Goal: Navigation & Orientation: Find specific page/section

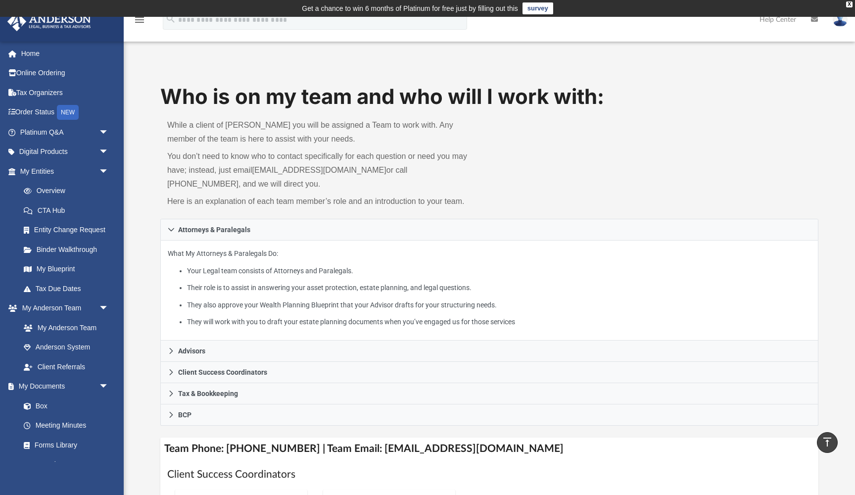
scroll to position [190, 0]
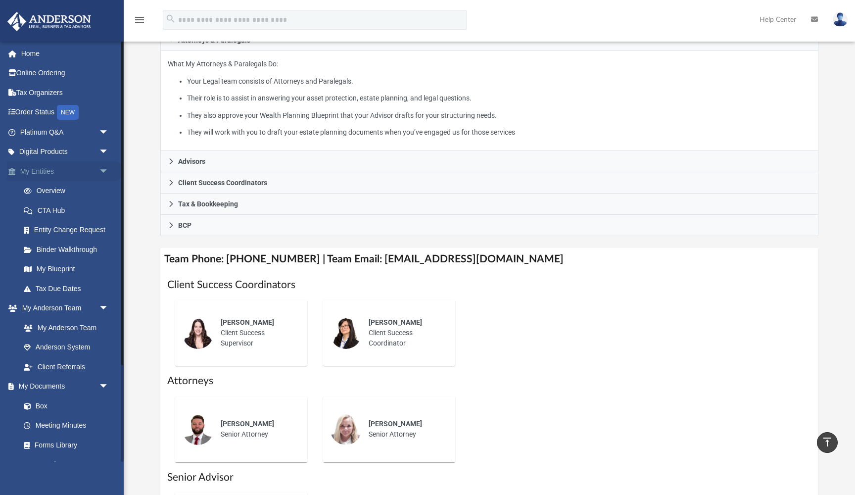
click at [51, 170] on link "My Entities arrow_drop_down" at bounding box center [65, 171] width 117 height 20
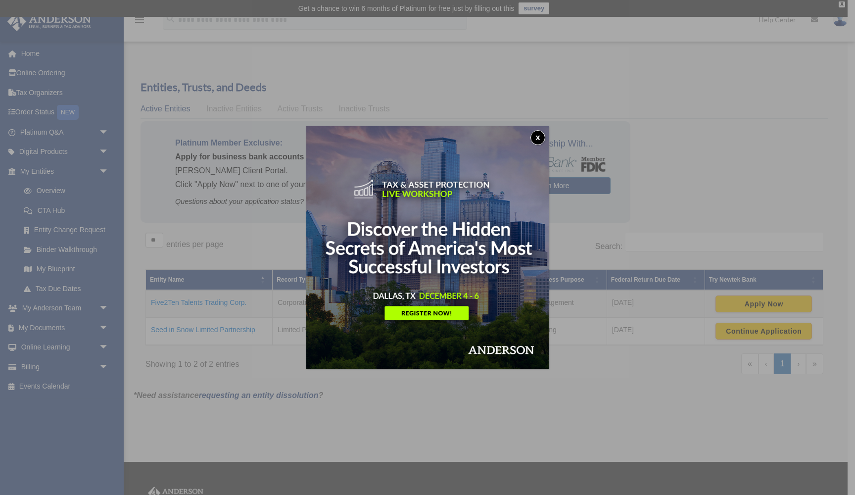
click at [536, 140] on button "x" at bounding box center [538, 137] width 15 height 15
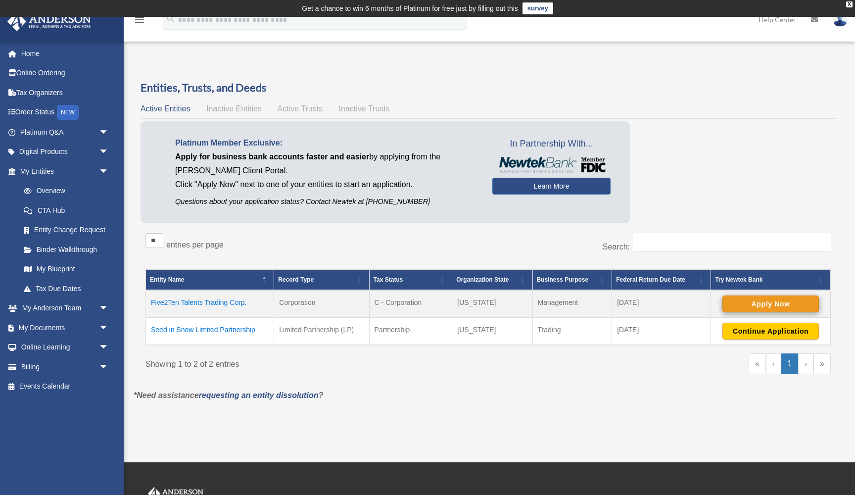
click at [769, 303] on button "Apply Now" at bounding box center [771, 303] width 97 height 17
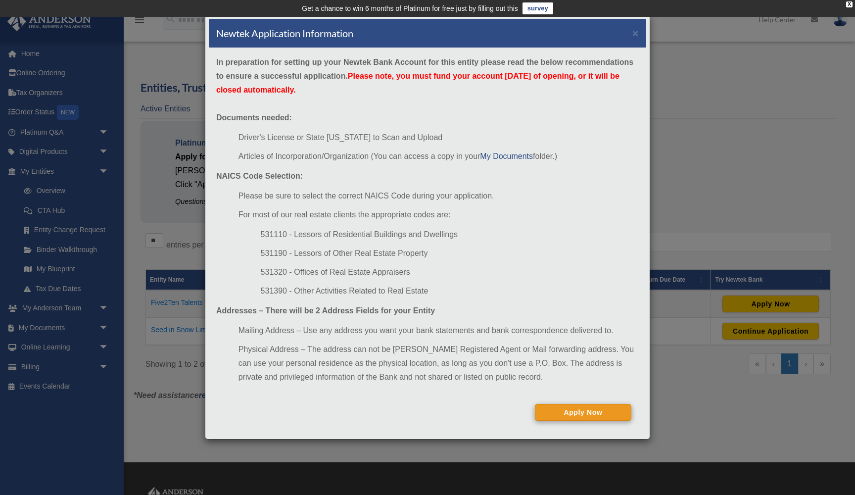
click at [584, 415] on button "Apply Now" at bounding box center [583, 412] width 97 height 17
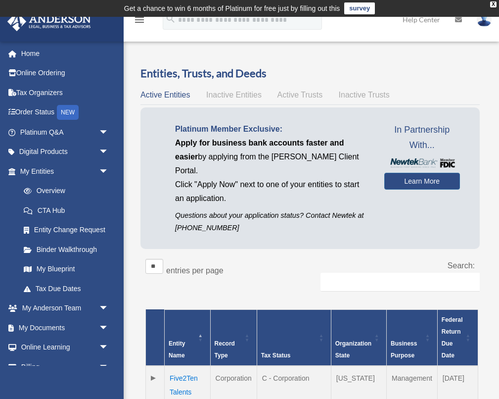
click at [491, 325] on div "Entities, Trusts, and Deeds Active Entities Inactive Entities Active Trusts Ina…" at bounding box center [310, 304] width 368 height 476
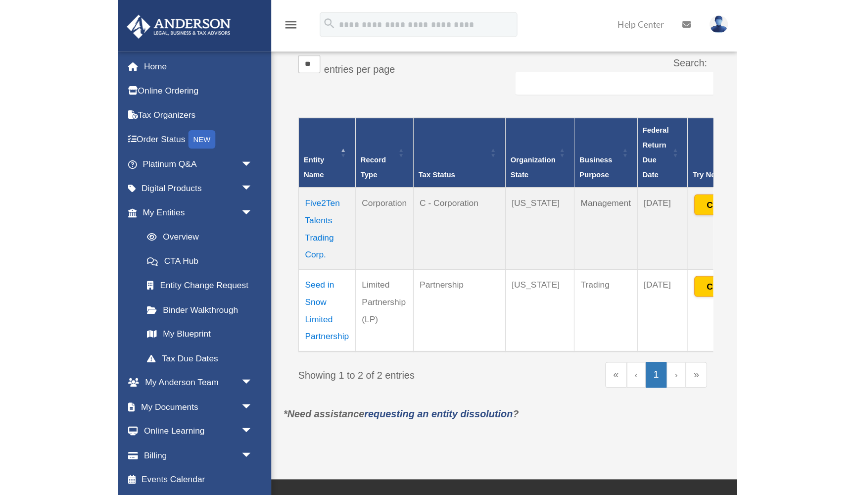
scroll to position [146, 0]
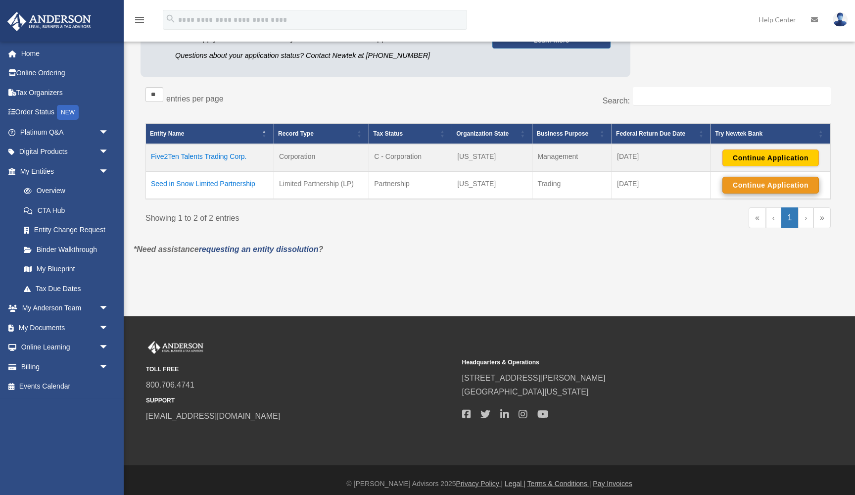
click at [771, 190] on button "Continue Application" at bounding box center [771, 185] width 97 height 17
click at [65, 286] on link "Tax Due Dates" at bounding box center [69, 289] width 110 height 20
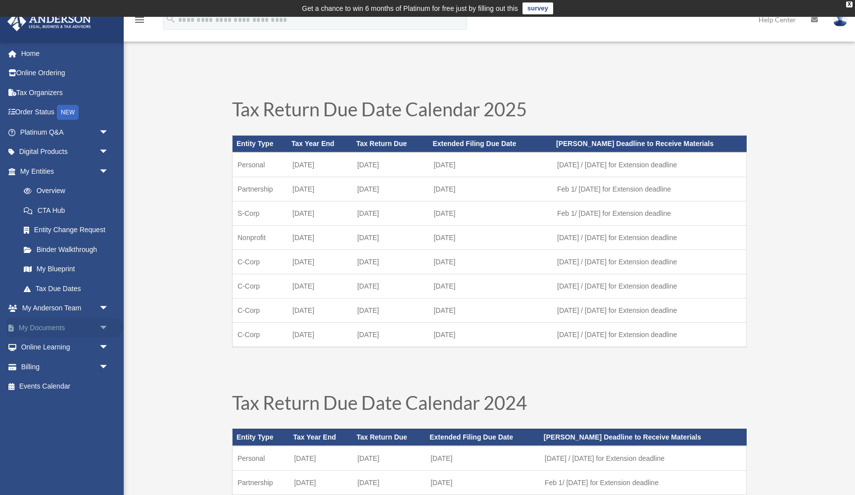
click at [61, 323] on link "My Documents arrow_drop_down" at bounding box center [65, 328] width 117 height 20
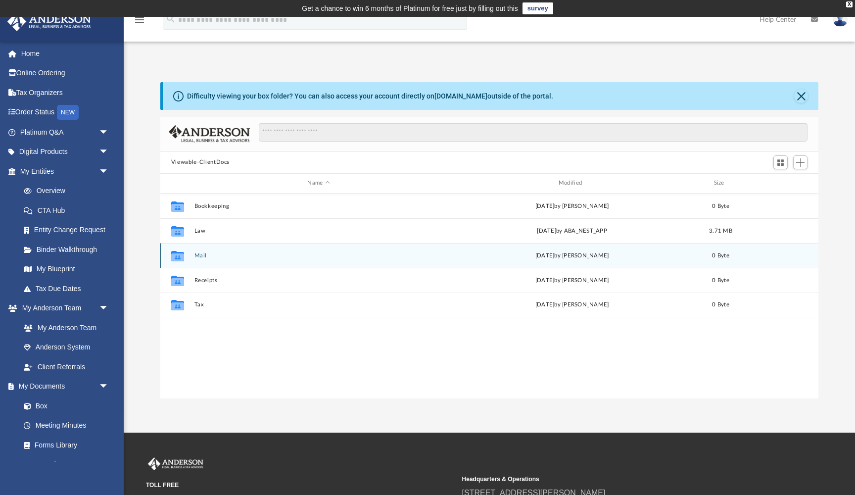
scroll to position [225, 658]
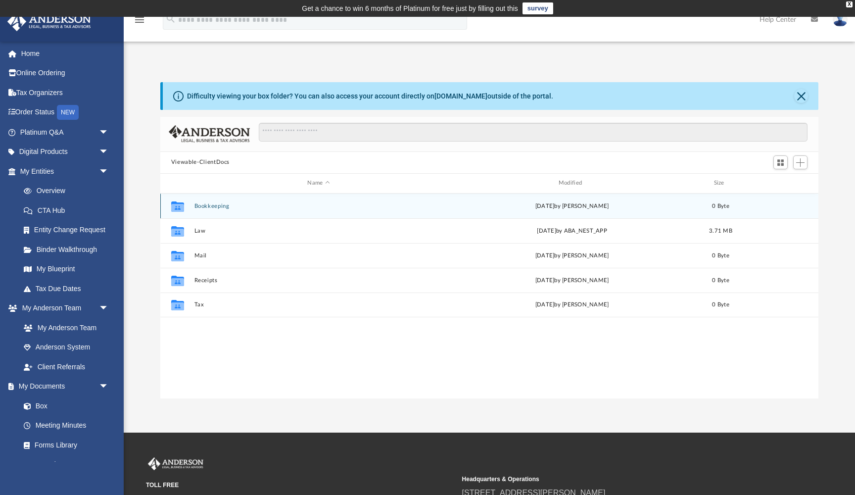
click at [216, 207] on button "Bookkeeping" at bounding box center [318, 206] width 249 height 6
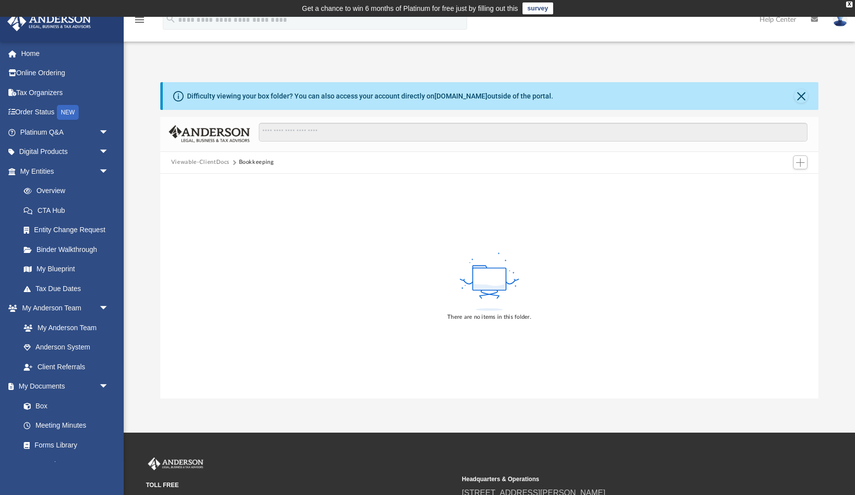
click at [260, 161] on button "Bookkeeping" at bounding box center [256, 162] width 35 height 9
click at [159, 69] on div "Difficulty viewing your box folder? You can also access your account directly o…" at bounding box center [489, 229] width 731 height 337
click at [805, 94] on button "Close" at bounding box center [801, 96] width 14 height 14
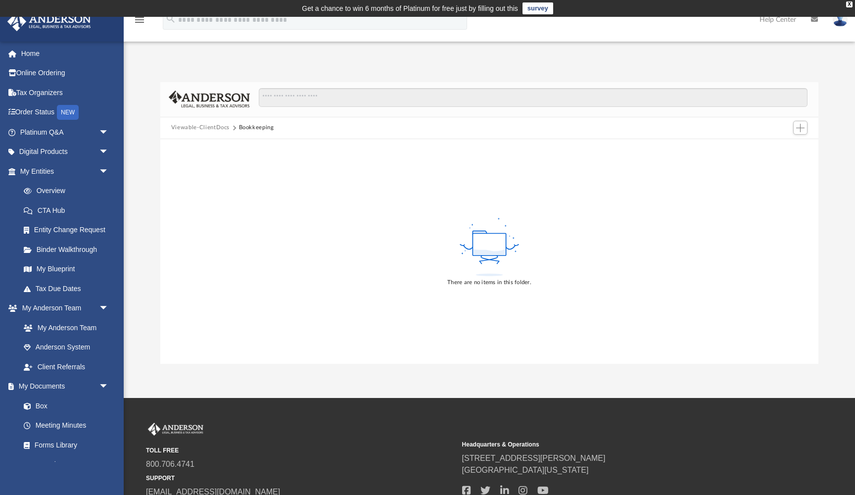
scroll to position [0, 0]
click at [202, 129] on button "Viewable-ClientDocs" at bounding box center [200, 127] width 58 height 9
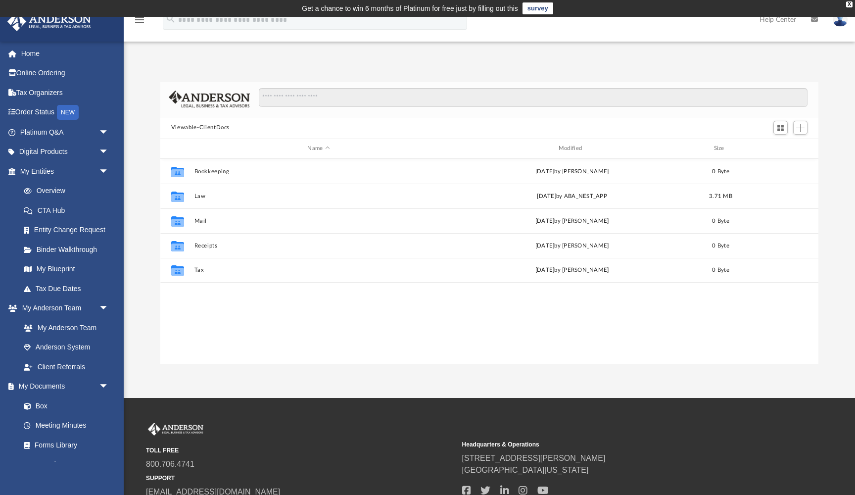
scroll to position [225, 658]
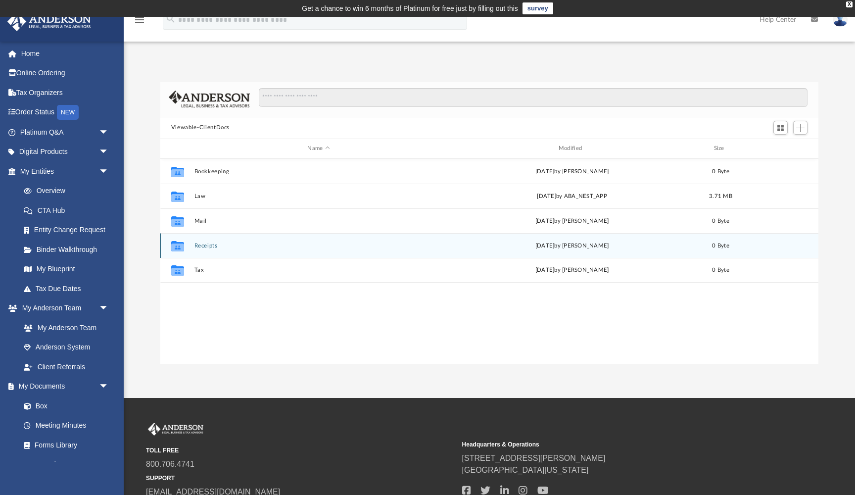
click at [206, 245] on button "Receipts" at bounding box center [318, 246] width 249 height 6
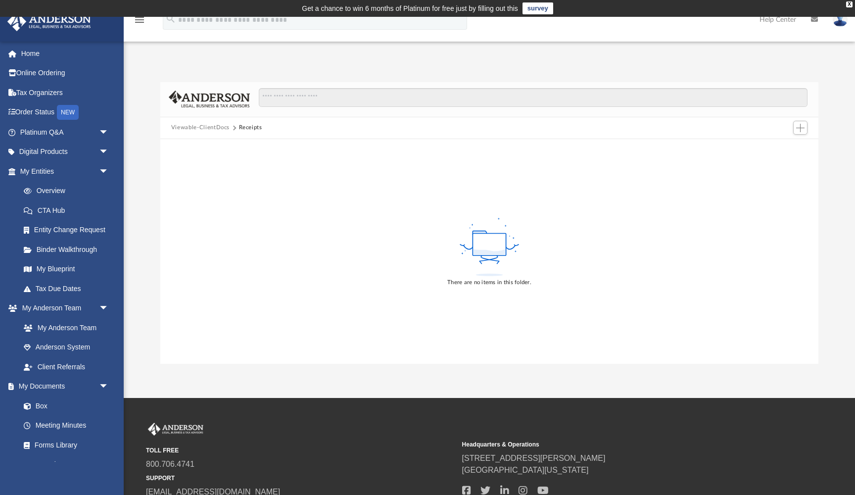
click at [202, 129] on button "Viewable-ClientDocs" at bounding box center [200, 127] width 58 height 9
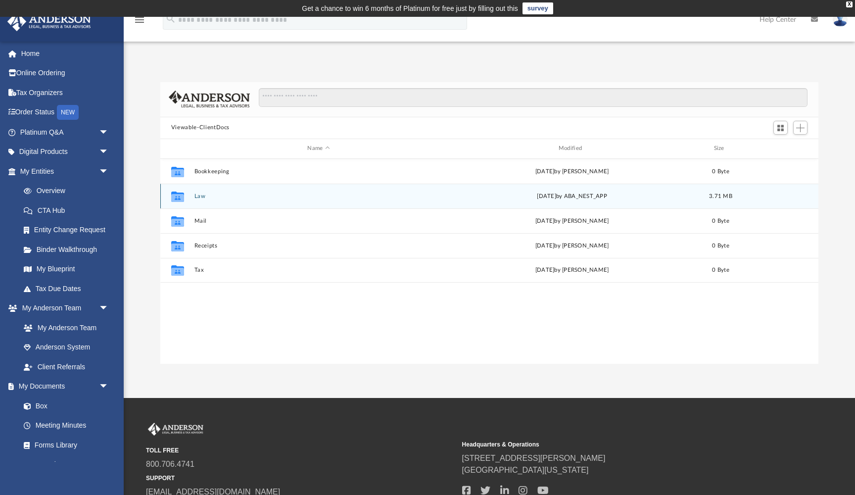
click at [193, 199] on div "Collaborated Folder Law Thu Jul 3 2025 by ABA_NEST_APP 3.71 MB" at bounding box center [489, 196] width 658 height 25
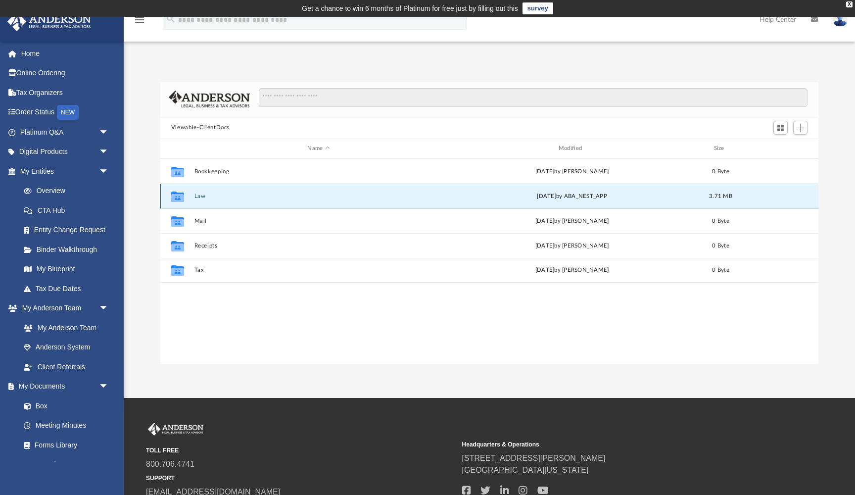
click at [177, 196] on icon "grid" at bounding box center [177, 198] width 13 height 8
click at [193, 194] on div "Collaborated Folder Law Thu Jul 3 2025 by ABA_NEST_APP 3.71 MB" at bounding box center [489, 196] width 658 height 25
click at [566, 193] on div "Thu Jul 3 2025 by ABA_NEST_APP" at bounding box center [571, 196] width 249 height 9
click at [177, 193] on icon "grid" at bounding box center [177, 196] width 13 height 10
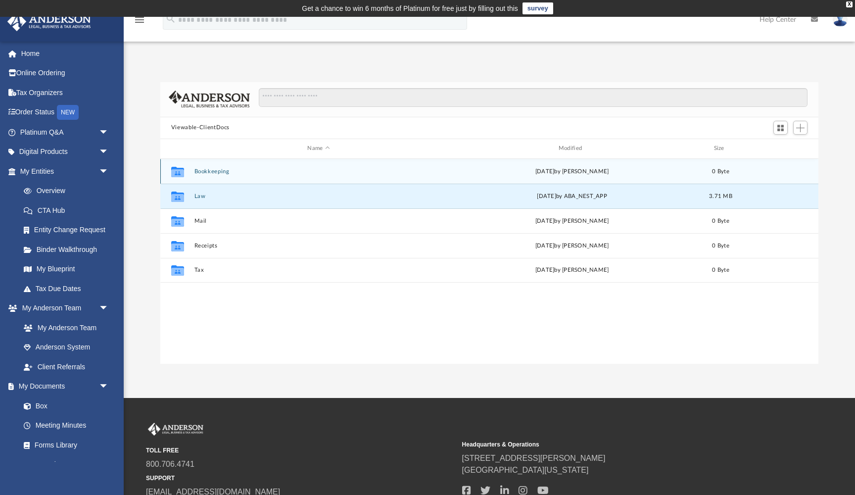
click at [185, 167] on icon "Collaborated Folder" at bounding box center [178, 171] width 16 height 16
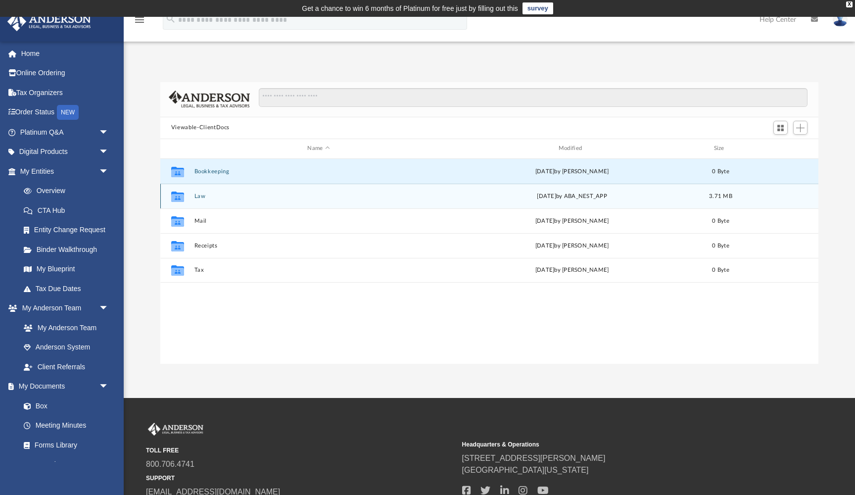
click at [186, 190] on icon "Collaborated Folder" at bounding box center [178, 196] width 16 height 16
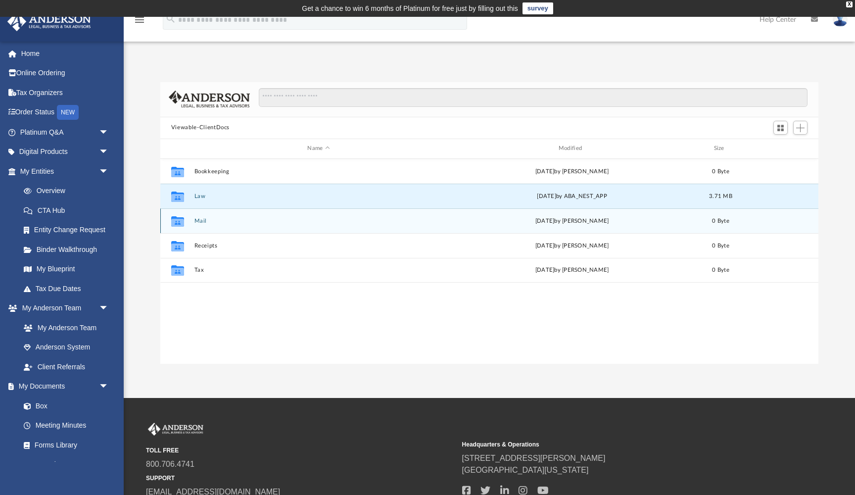
click at [184, 213] on icon "Collaborated Folder" at bounding box center [178, 221] width 16 height 16
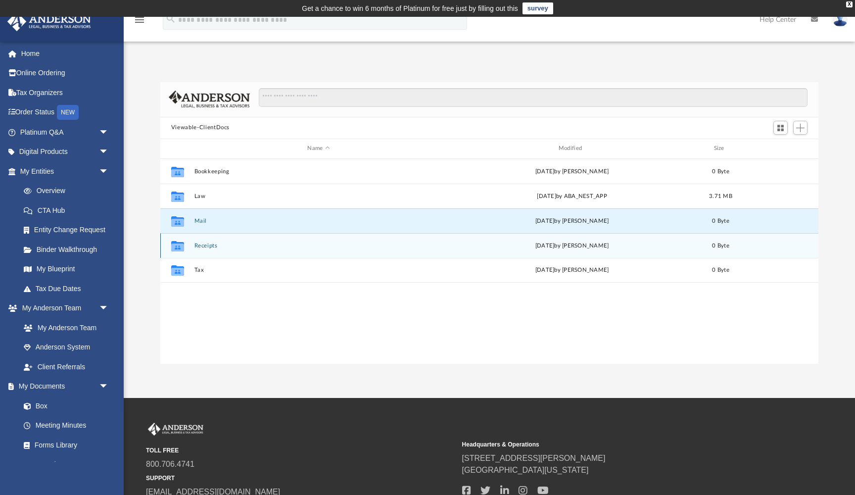
click at [187, 245] on div "Collaborated Folder" at bounding box center [177, 246] width 25 height 16
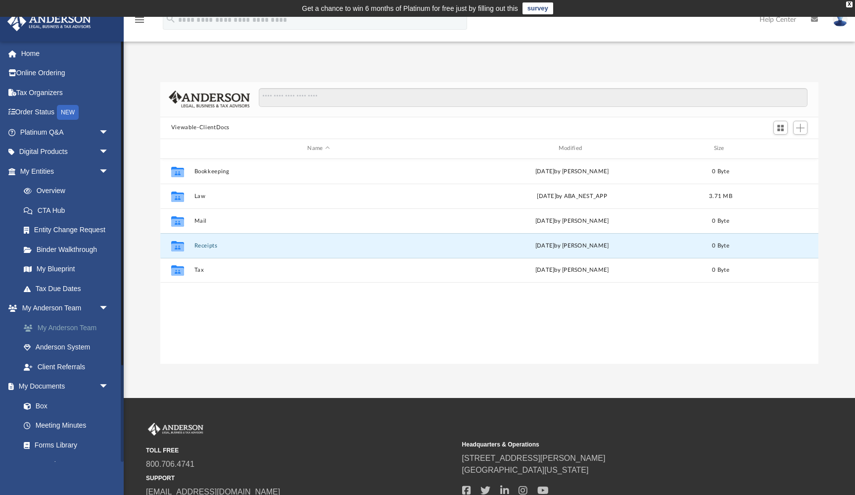
click at [79, 327] on link "My Anderson Team" at bounding box center [69, 328] width 110 height 20
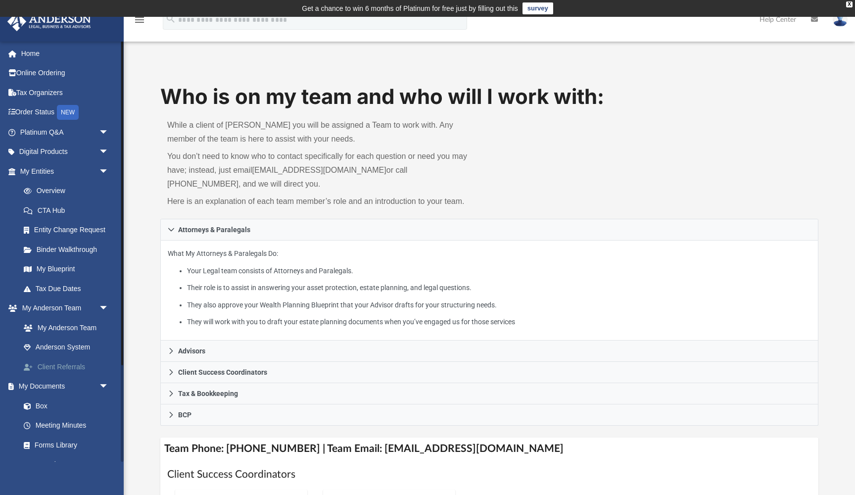
click at [57, 366] on link "Client Referrals" at bounding box center [69, 367] width 110 height 20
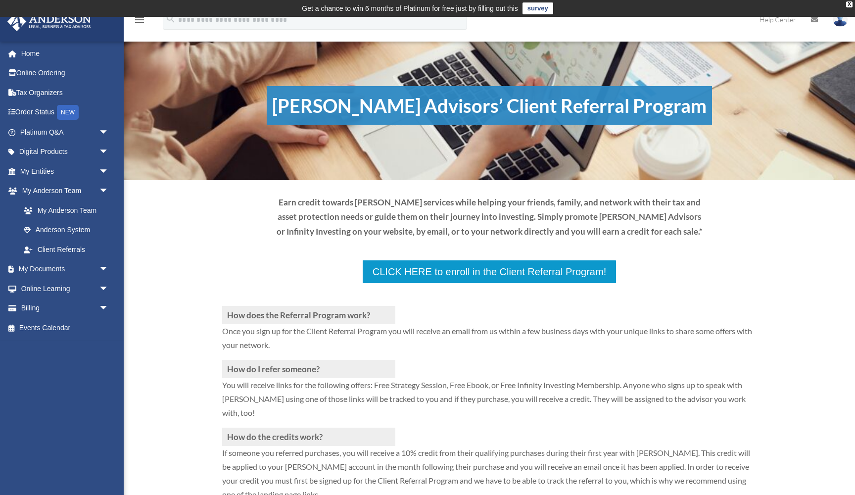
click at [465, 284] on p at bounding box center [489, 295] width 535 height 22
drag, startPoint x: 804, startPoint y: 325, endPoint x: 820, endPoint y: 324, distance: 16.4
click at [804, 326] on div "How does the Referral Program work? Once you sign up for the Client Referral Pr…" at bounding box center [489, 389] width 731 height 355
click at [558, 284] on p at bounding box center [489, 295] width 535 height 22
click at [392, 284] on p at bounding box center [489, 295] width 535 height 22
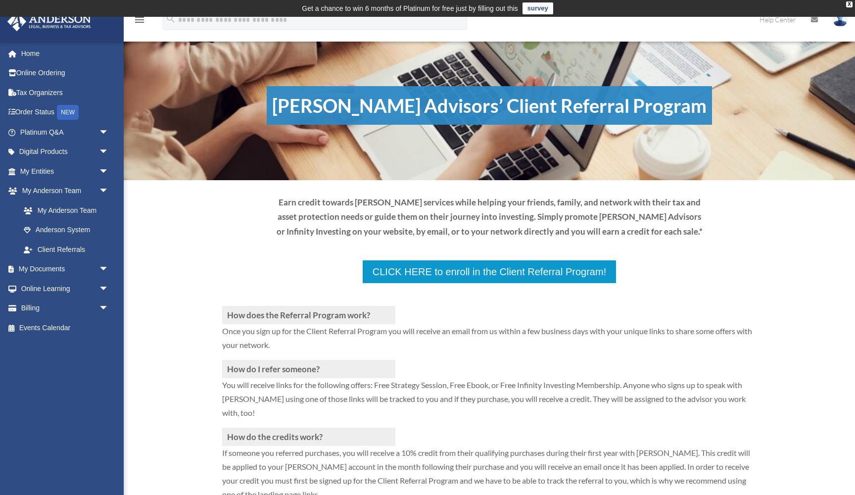
click at [392, 284] on p at bounding box center [489, 295] width 535 height 22
click at [349, 306] on h3 "How does the Referral Program work?" at bounding box center [308, 315] width 173 height 18
click at [65, 152] on link "Digital Products arrow_drop_down" at bounding box center [65, 152] width 117 height 20
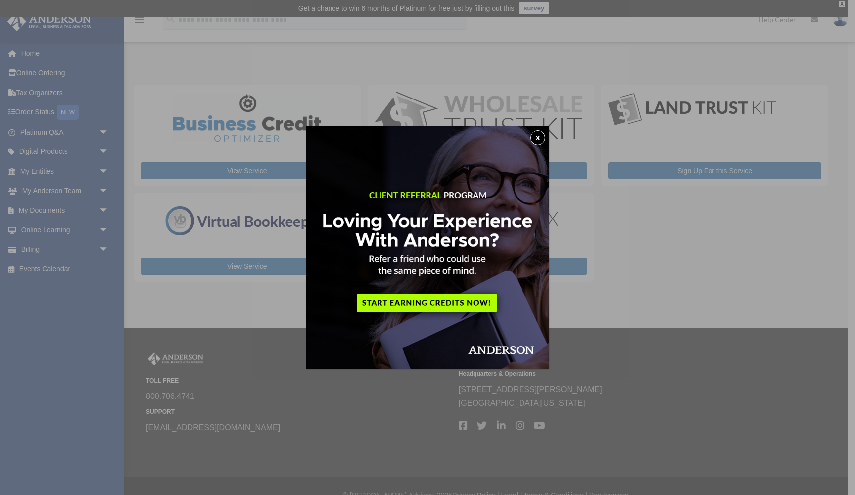
click at [541, 140] on button "x" at bounding box center [538, 137] width 15 height 15
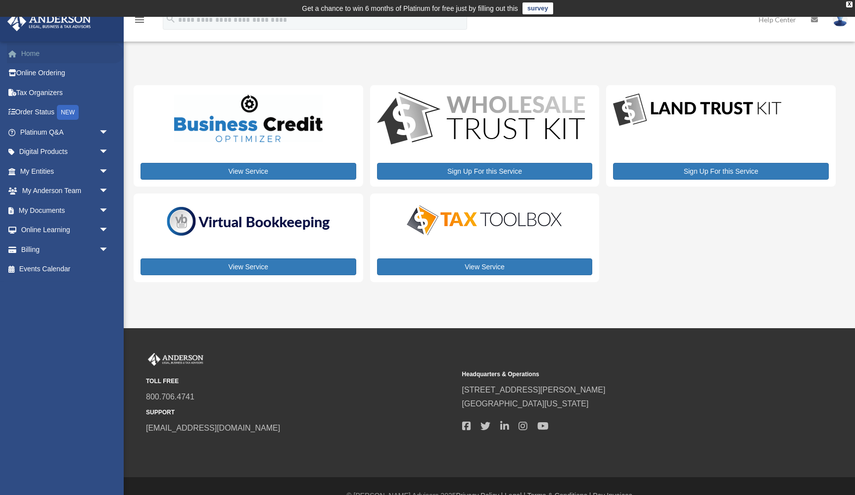
click at [37, 57] on link "Home" at bounding box center [65, 54] width 117 height 20
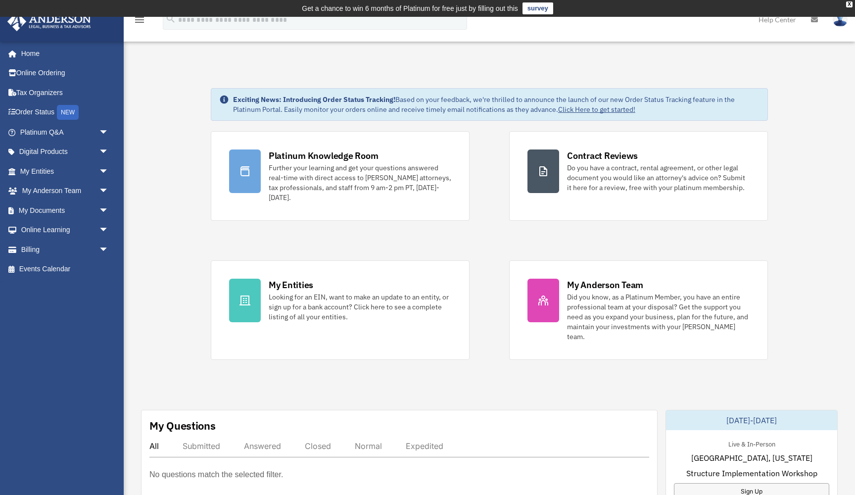
click at [76, 211] on link "My Documents arrow_drop_down" at bounding box center [65, 210] width 117 height 20
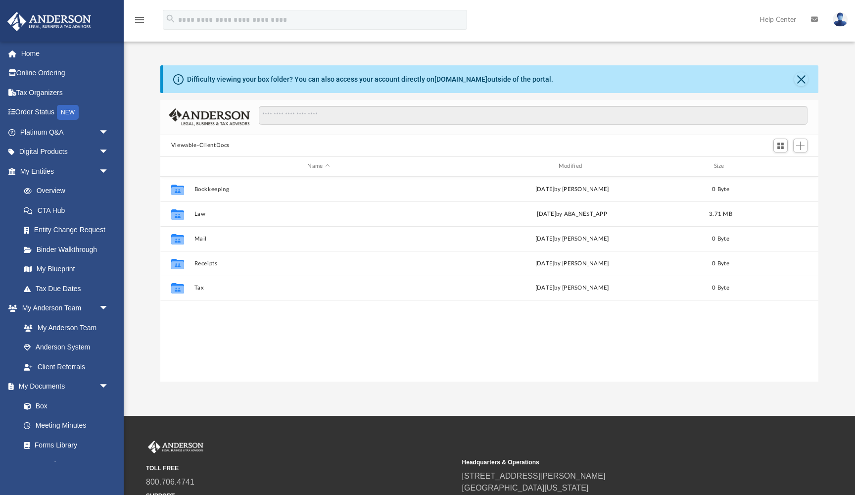
scroll to position [225, 658]
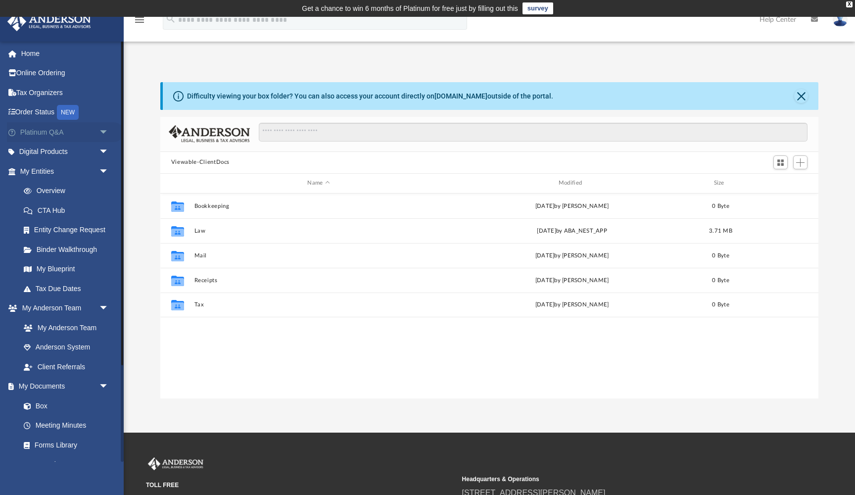
click at [46, 131] on link "Platinum Q&A arrow_drop_down" at bounding box center [65, 132] width 117 height 20
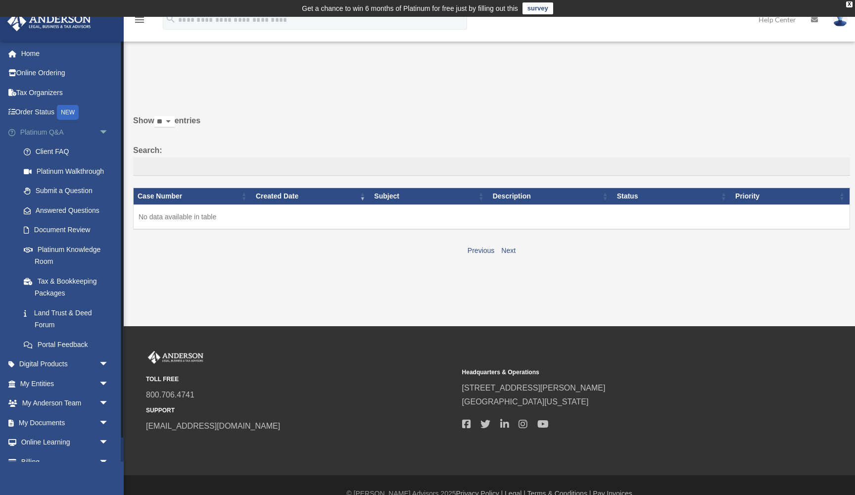
click at [104, 131] on span "arrow_drop_down" at bounding box center [109, 132] width 20 height 20
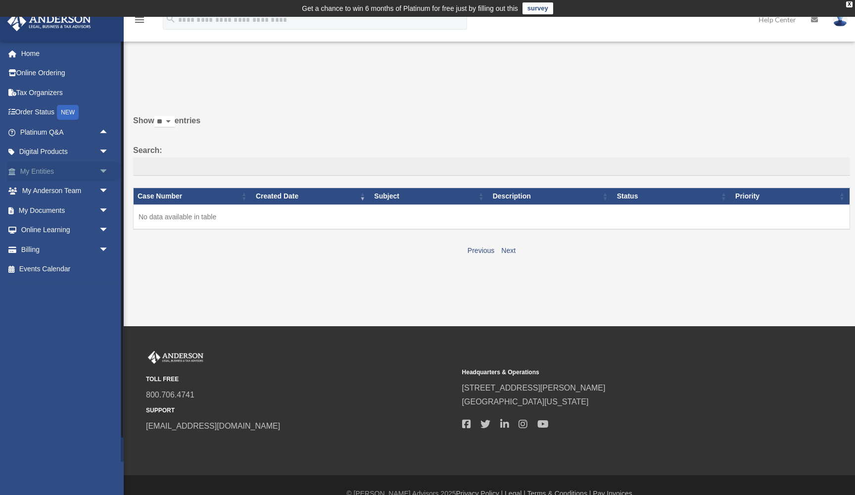
click at [36, 167] on link "My Entities arrow_drop_down" at bounding box center [65, 171] width 117 height 20
click at [93, 171] on link "My Entities arrow_drop_down" at bounding box center [65, 171] width 117 height 20
click at [25, 169] on link "My Entities arrow_drop_down" at bounding box center [65, 171] width 117 height 20
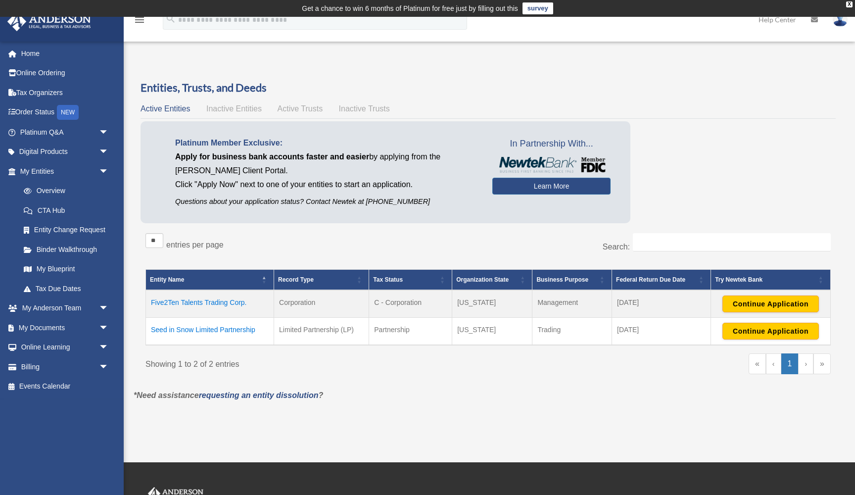
click at [232, 329] on td "Seed in Snow Limited Partnership" at bounding box center [210, 332] width 128 height 28
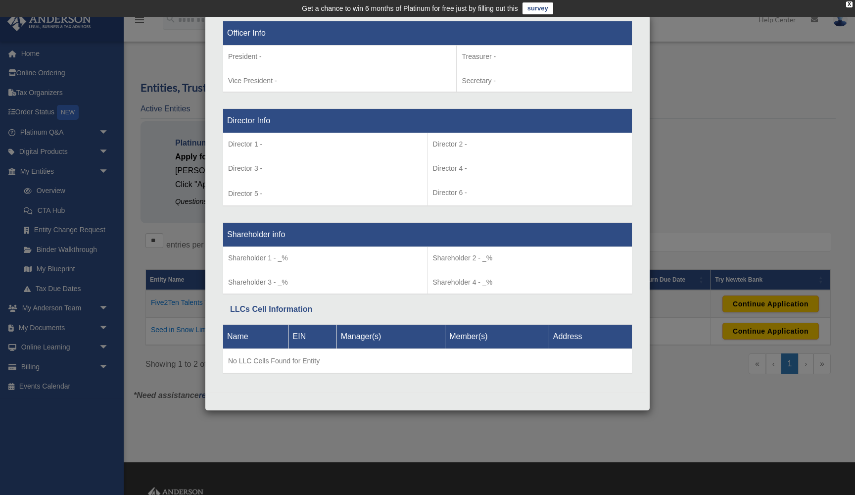
scroll to position [632, 0]
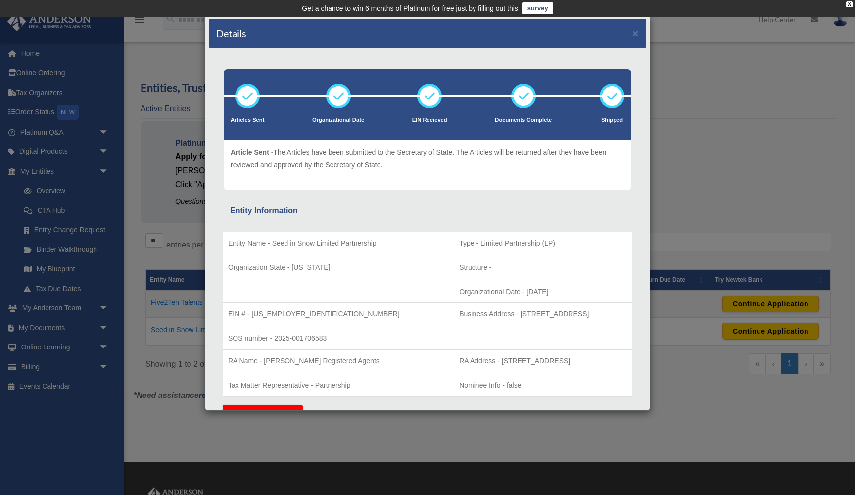
scroll to position [0, 0]
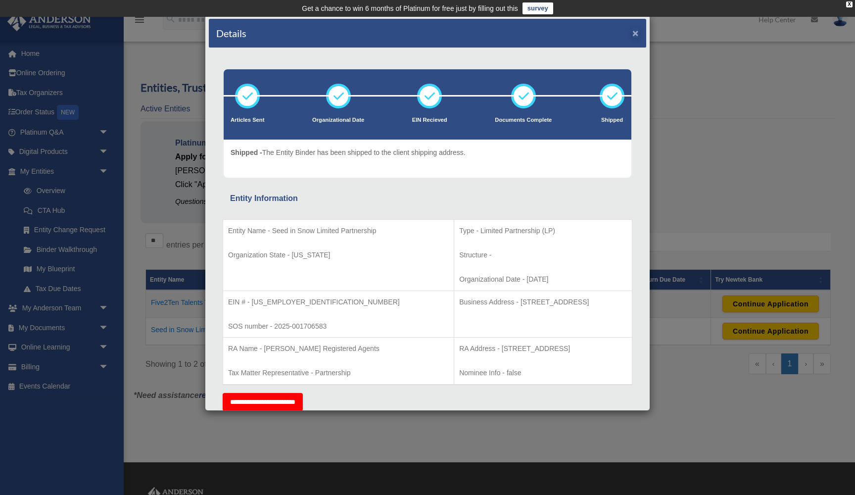
click at [637, 35] on button "×" at bounding box center [635, 33] width 6 height 10
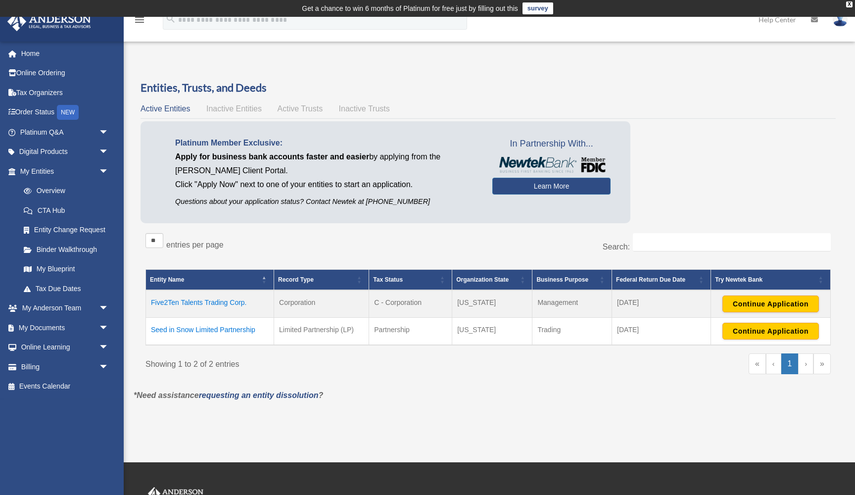
click at [226, 109] on span "Inactive Entities" at bounding box center [233, 108] width 55 height 8
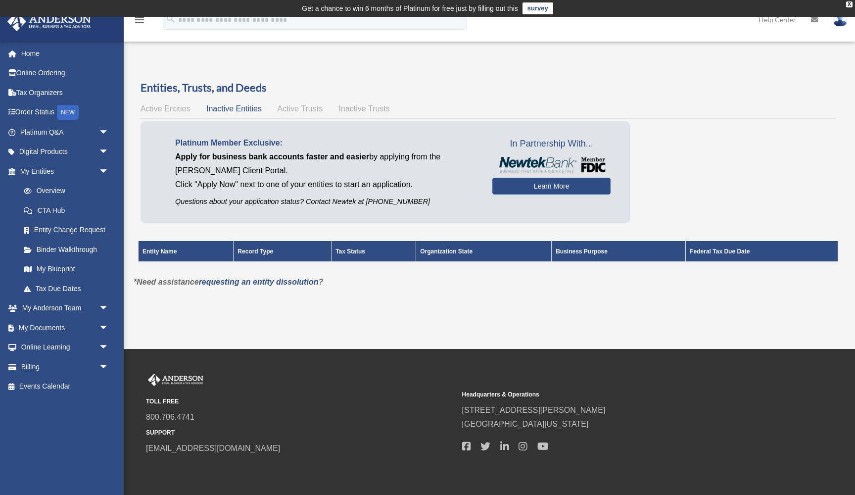
click at [294, 109] on span "Active Trusts" at bounding box center [301, 108] width 46 height 8
click at [356, 107] on span "Inactive Trusts" at bounding box center [364, 108] width 51 height 8
click at [167, 110] on span "Active Entities" at bounding box center [165, 108] width 49 height 8
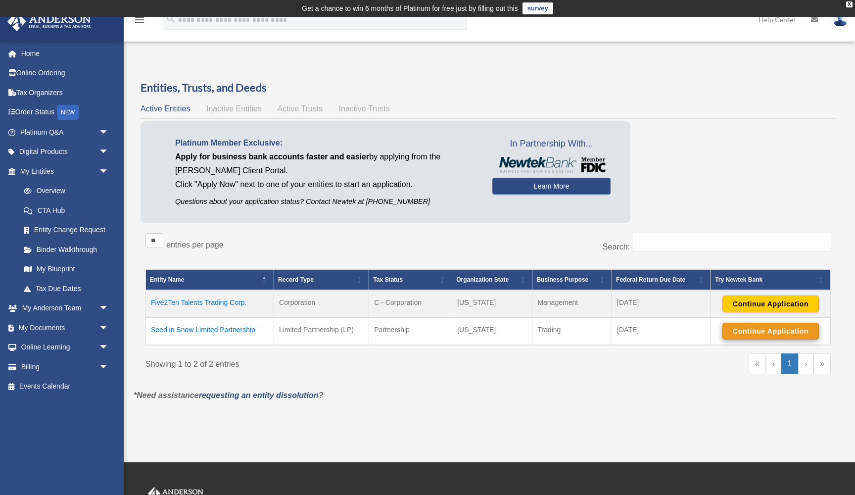
click at [773, 330] on button "Continue Application" at bounding box center [771, 331] width 97 height 17
click at [37, 55] on link "Home" at bounding box center [65, 54] width 117 height 20
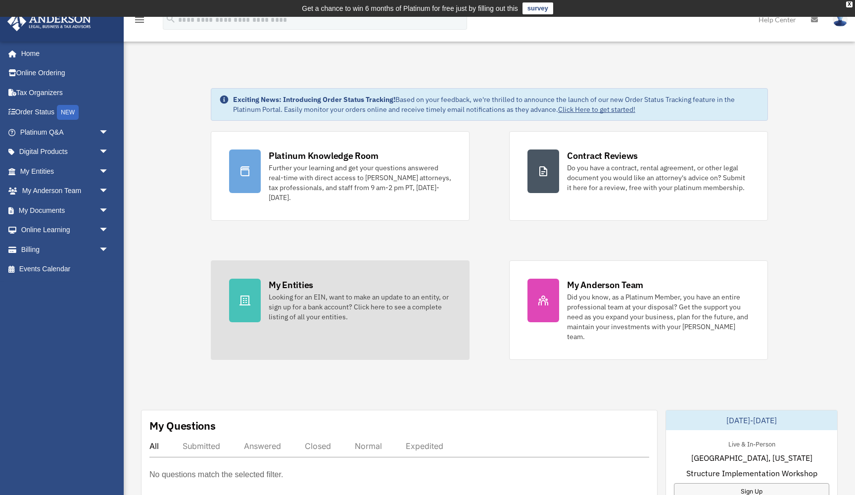
click at [289, 285] on div "My Entities" at bounding box center [291, 285] width 45 height 12
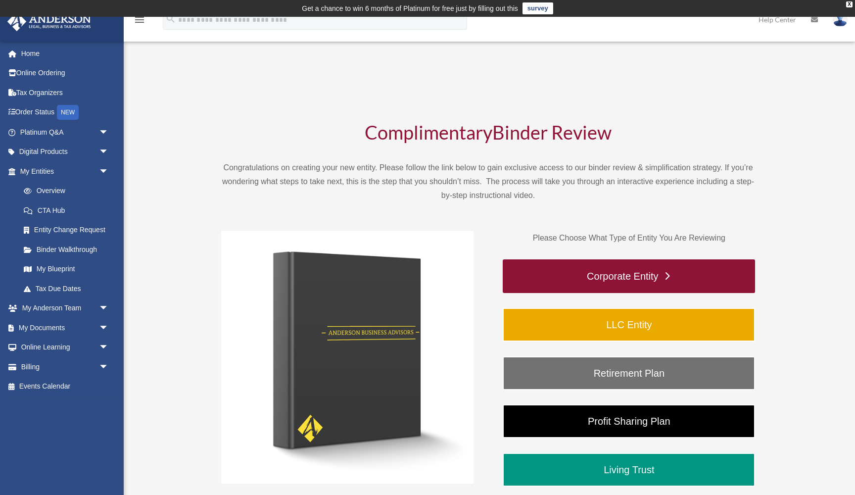
click at [630, 282] on link "Corporate Entity" at bounding box center [629, 276] width 252 height 34
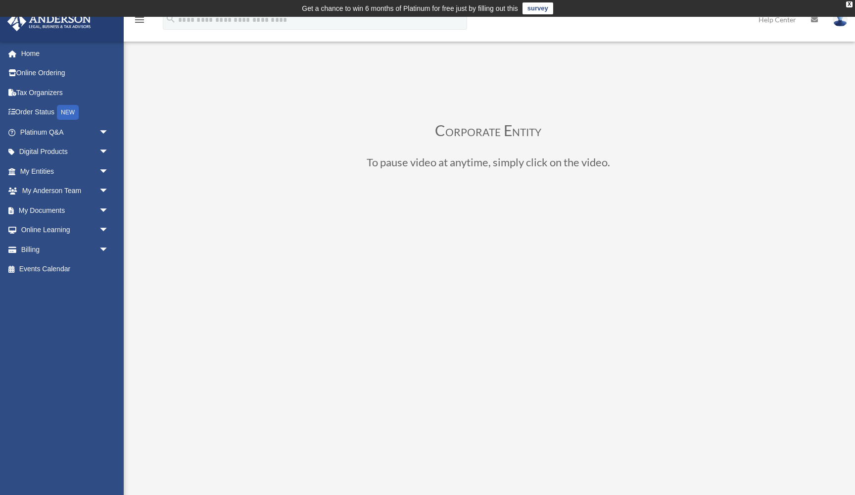
click at [835, 260] on div "Corporate Entity To pause video at anytime, simply click on the video." at bounding box center [488, 355] width 709 height 551
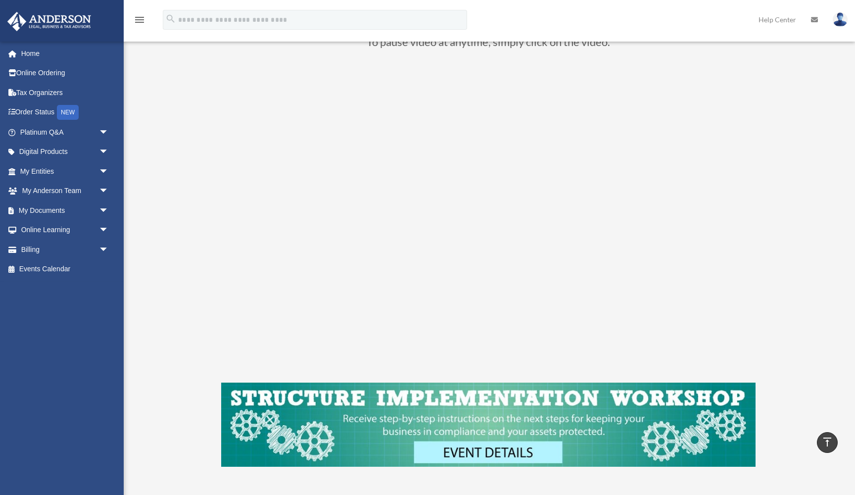
scroll to position [110, 0]
